Goal: Register for event/course

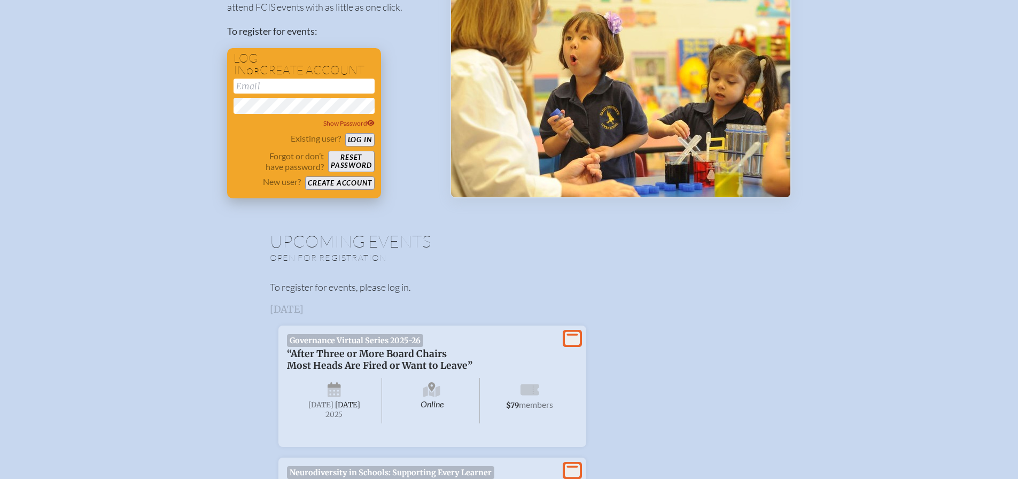
scroll to position [321, 0]
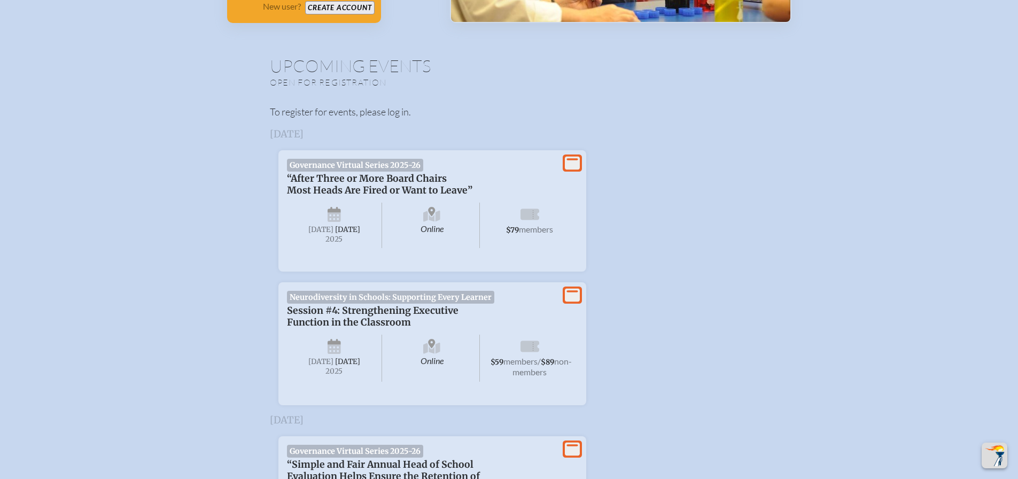
click at [309, 301] on span "Neurodiversity in Schools: Supporting Every Learner" at bounding box center [391, 297] width 208 height 13
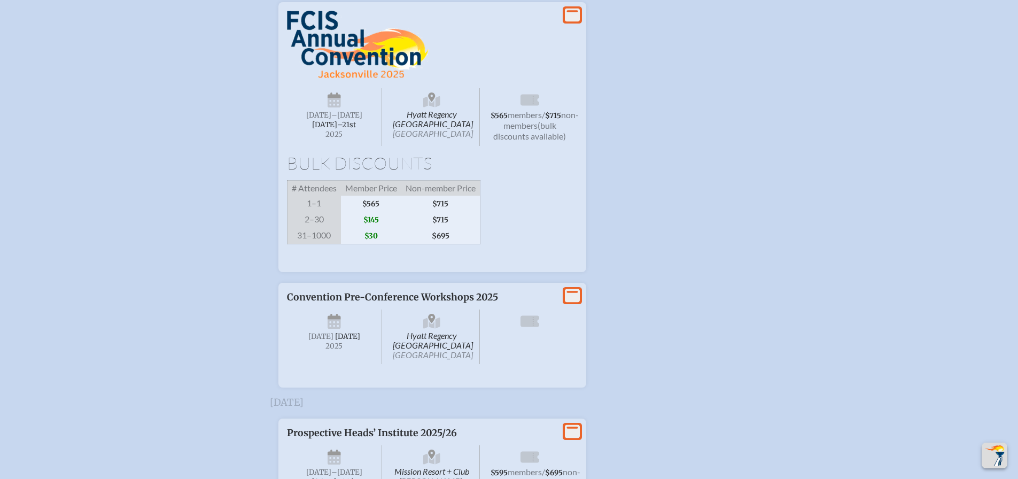
scroll to position [1550, 0]
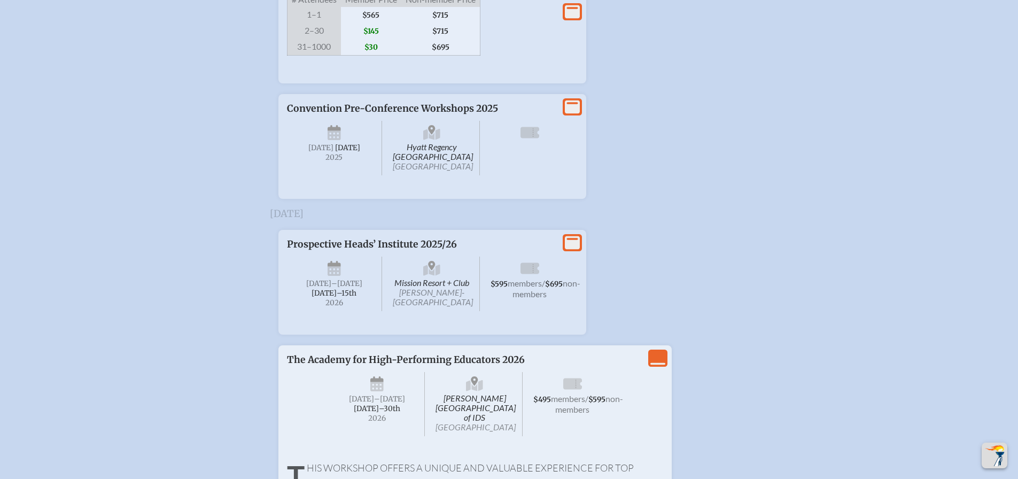
click at [461, 114] on span "Convention Pre-Conference Workshops 2025" at bounding box center [392, 109] width 211 height 12
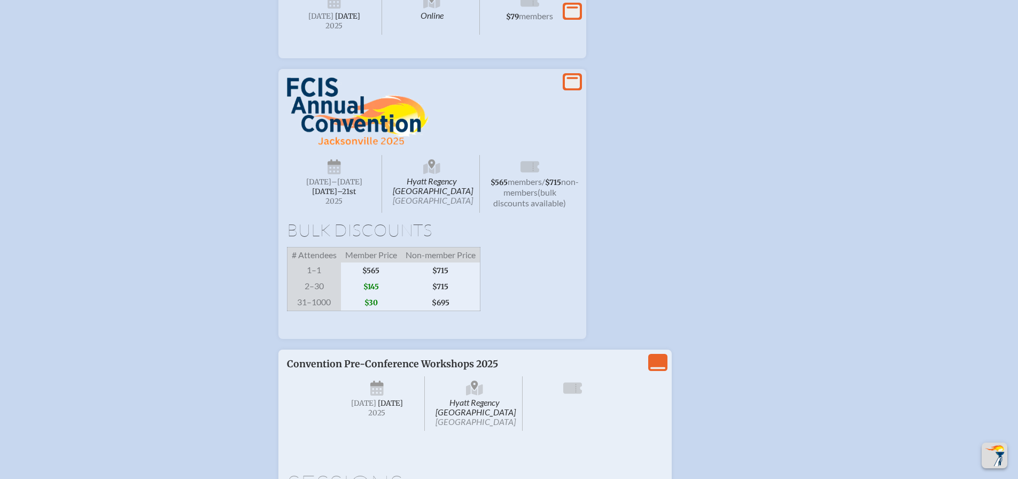
scroll to position [1283, 0]
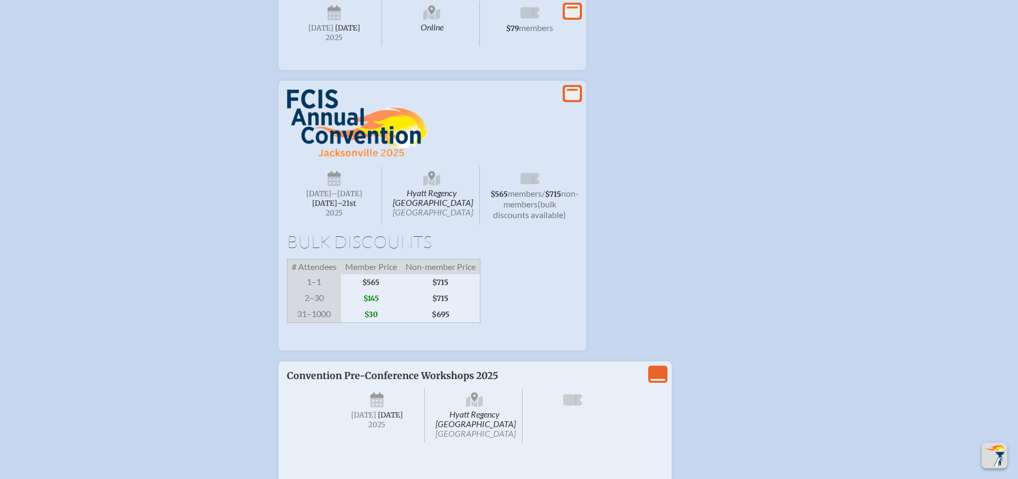
click at [350, 158] on img at bounding box center [358, 123] width 142 height 68
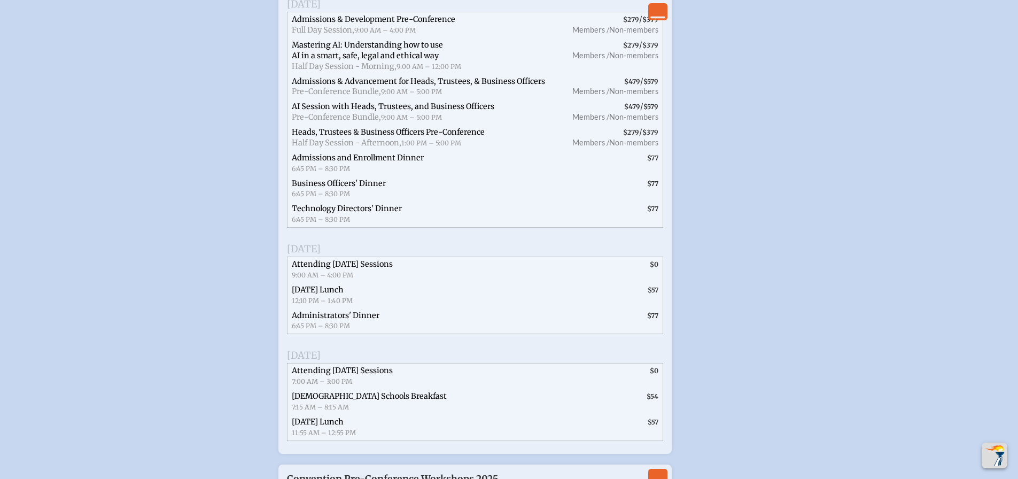
scroll to position [1710, 0]
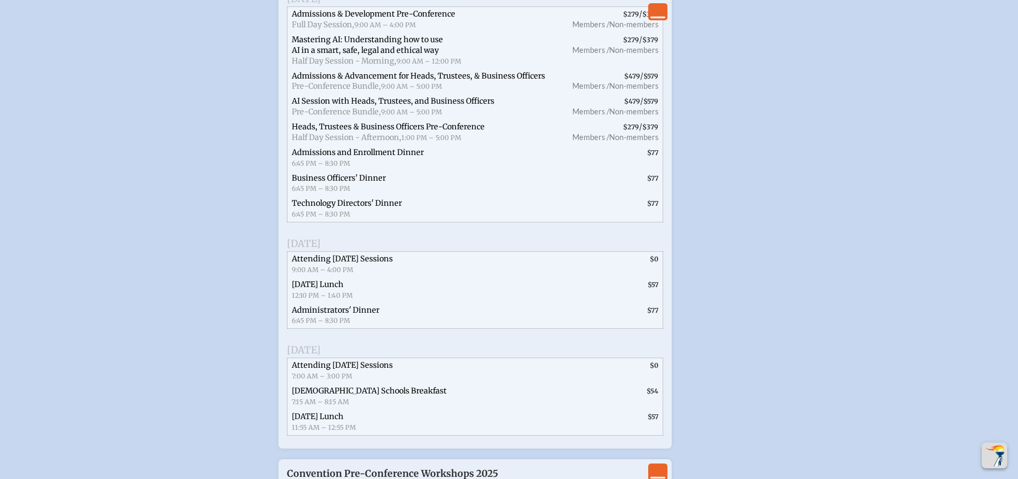
click at [380, 263] on span "Attending [DATE] Sessions" at bounding box center [342, 259] width 101 height 10
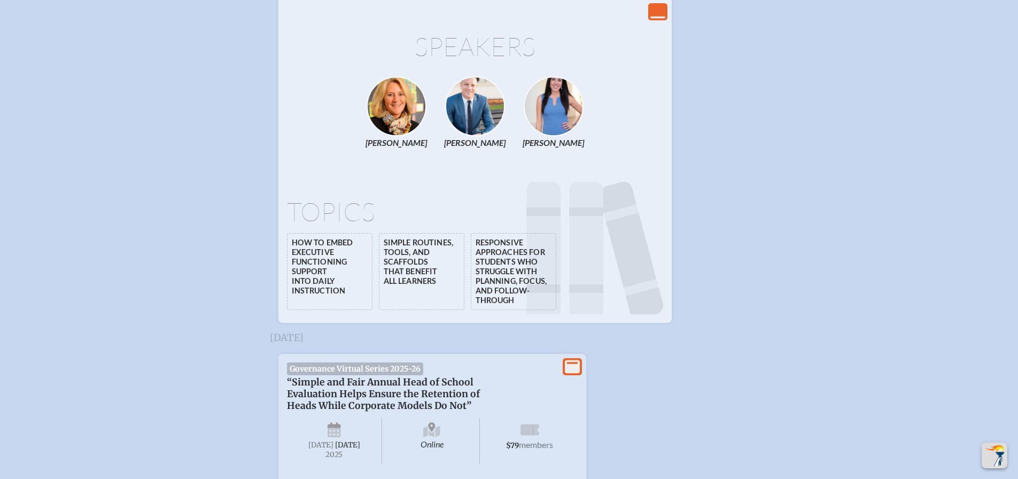
scroll to position [855, 0]
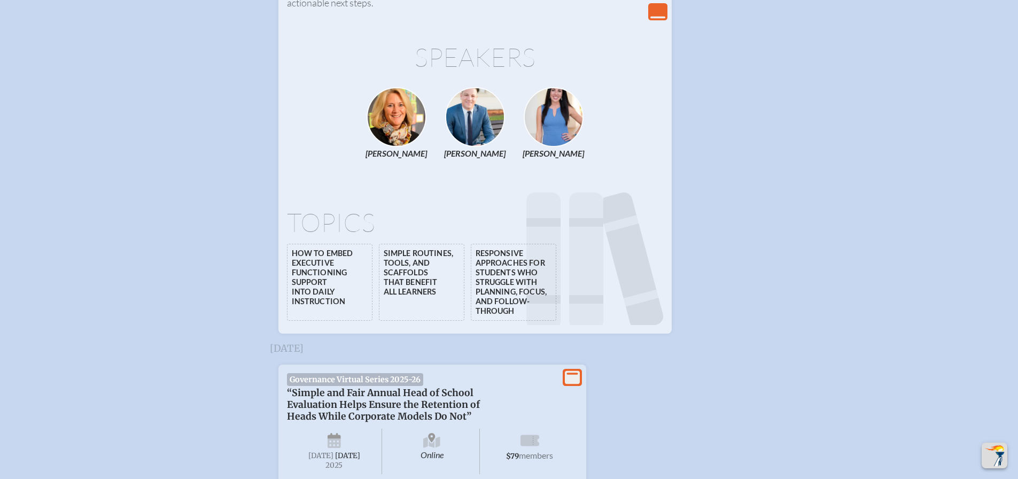
drag, startPoint x: 424, startPoint y: 223, endPoint x: 177, endPoint y: 231, distance: 247.0
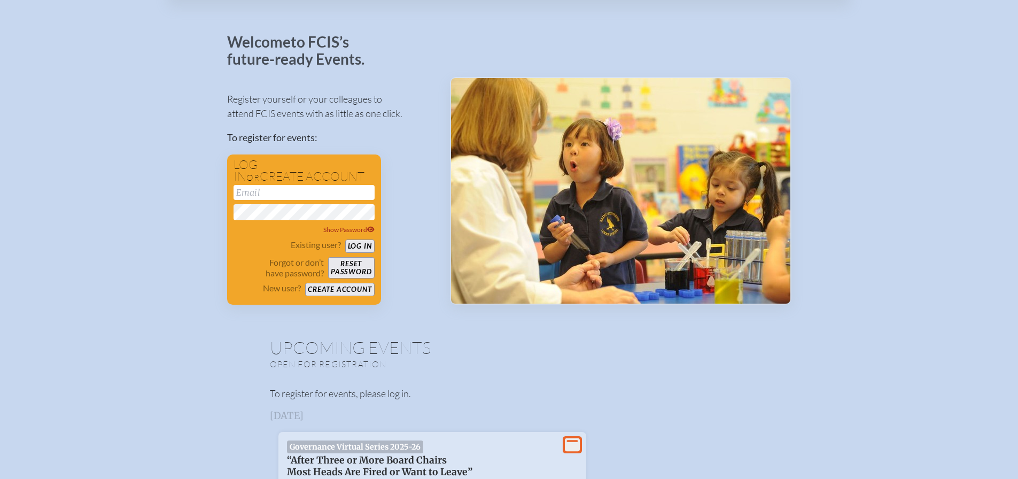
scroll to position [0, 0]
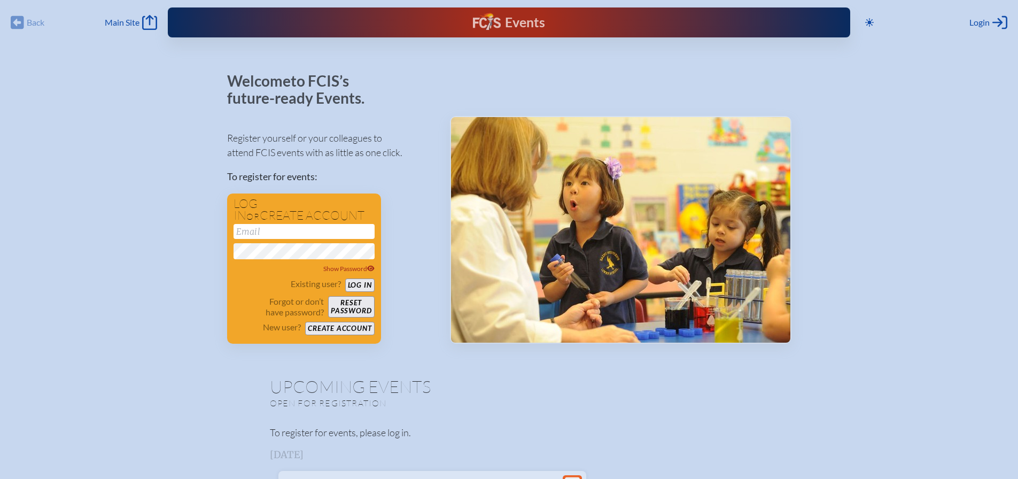
click at [506, 20] on div "Events" at bounding box center [509, 22] width 72 height 19
click at [131, 28] on link "Main Site Main Site" at bounding box center [131, 22] width 52 height 15
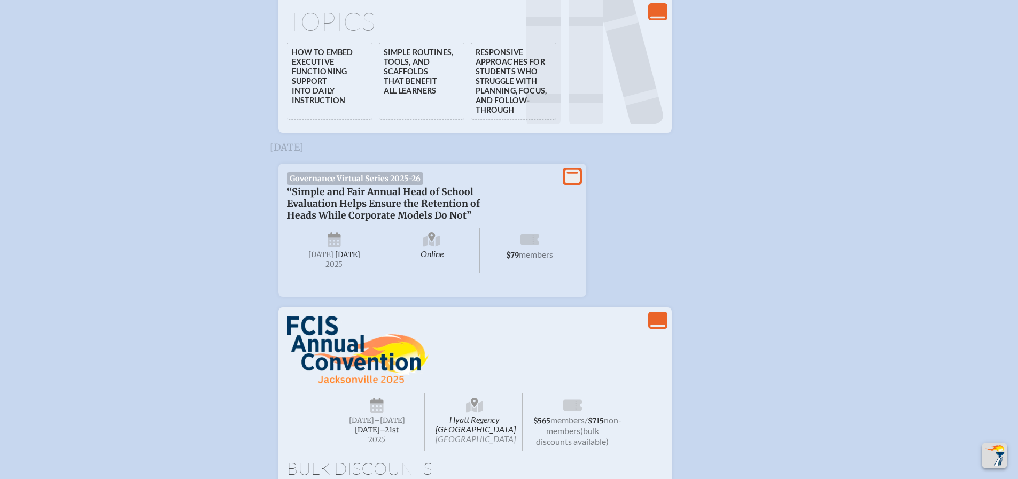
scroll to position [1176, 0]
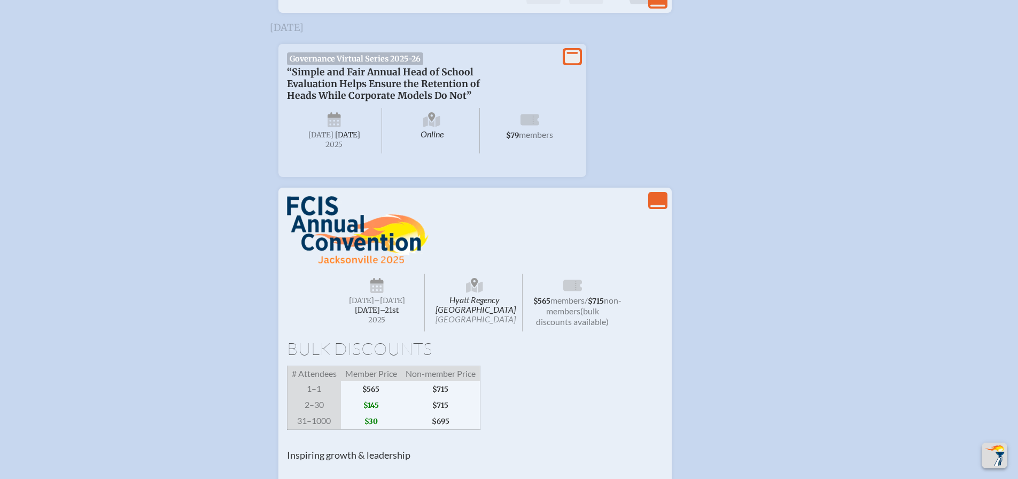
click at [331, 262] on img at bounding box center [358, 230] width 142 height 68
click at [655, 208] on icon "View Less" at bounding box center [657, 200] width 15 height 15
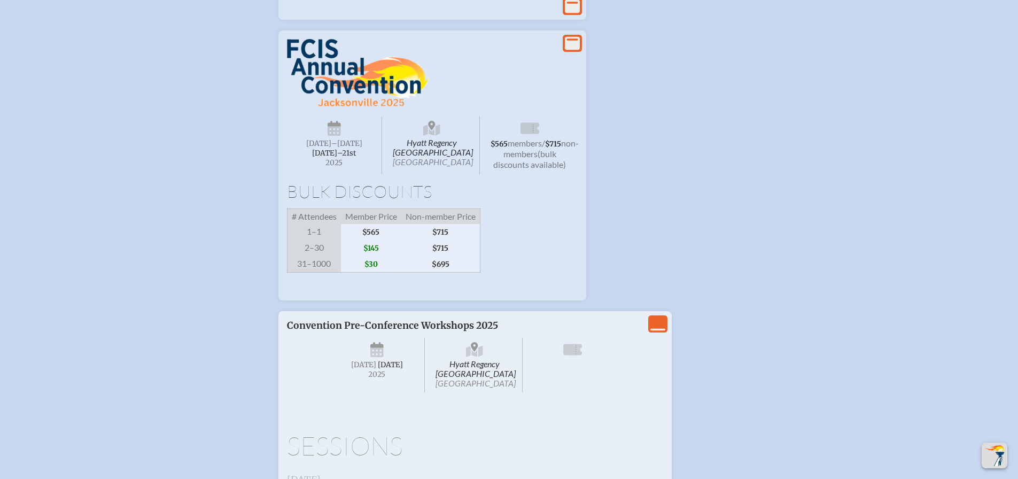
scroll to position [1329, 0]
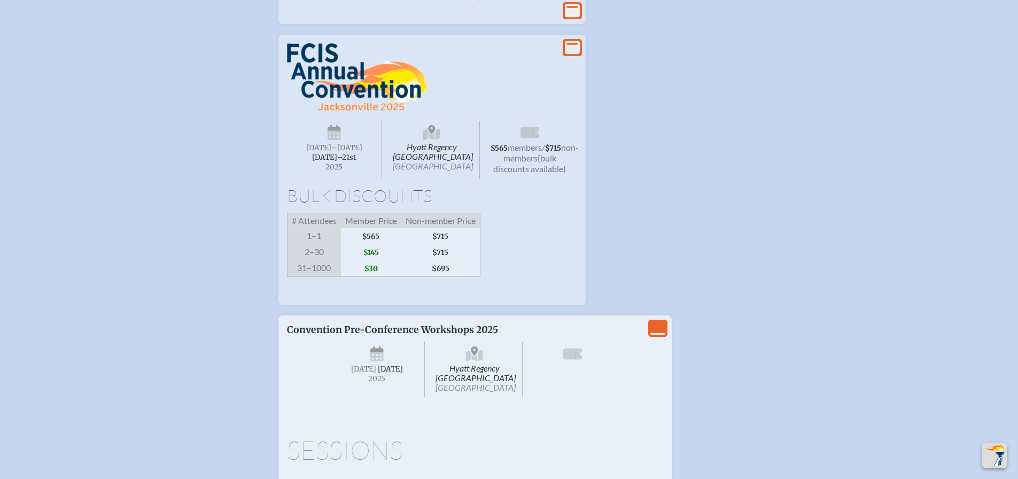
click at [324, 162] on span "[DATE]–⁠21st" at bounding box center [334, 157] width 44 height 9
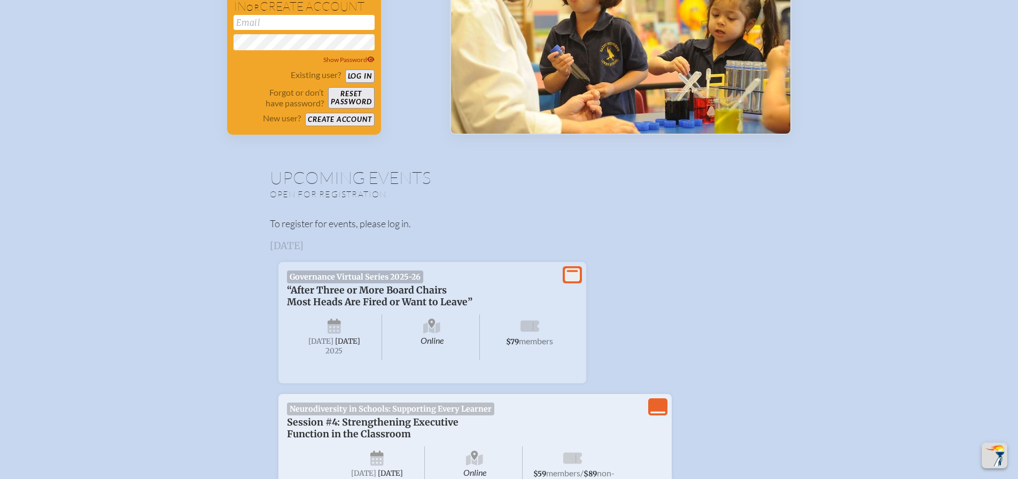
scroll to position [206, 0]
